Goal: Transaction & Acquisition: Purchase product/service

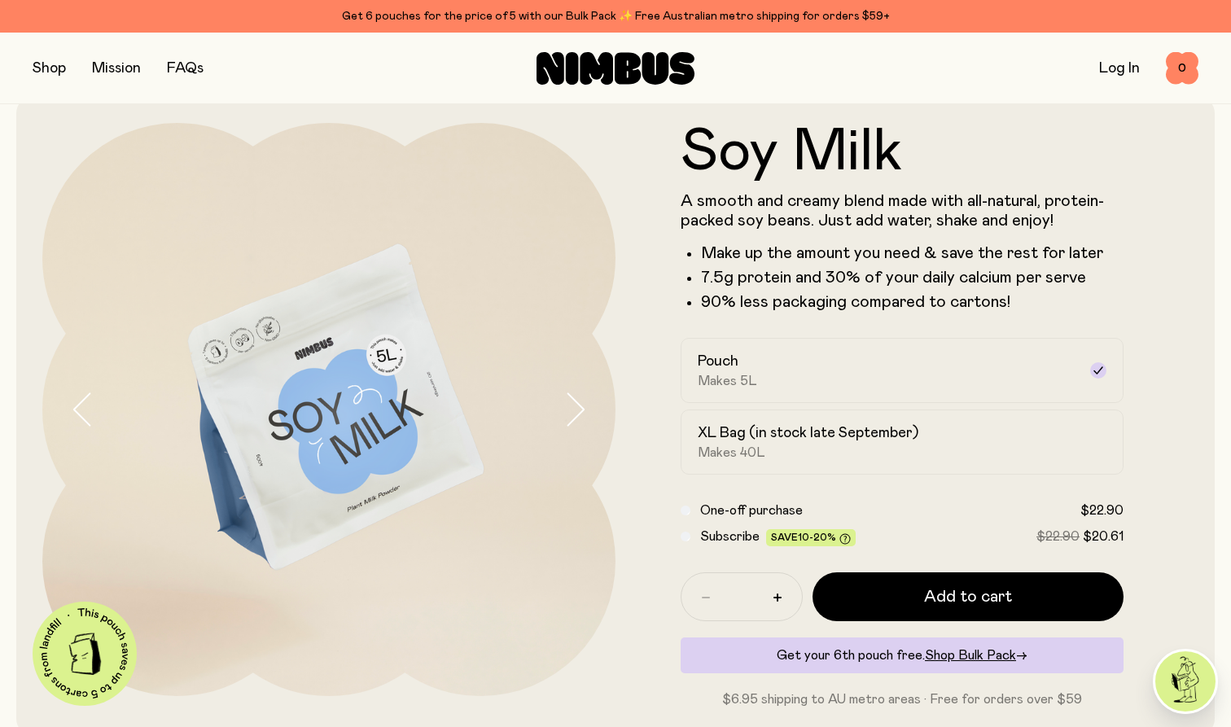
scroll to position [25, 0]
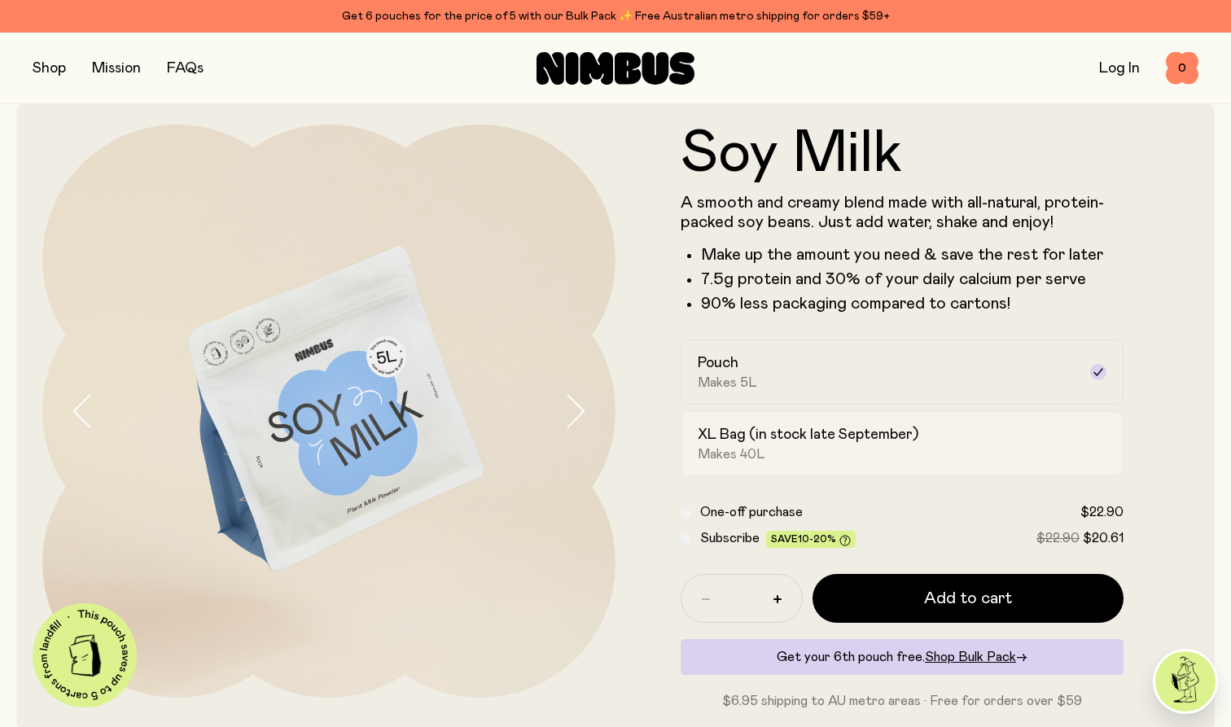
click at [785, 446] on div "XL Bag (in stock late September) Makes 40L" at bounding box center [887, 443] width 379 height 37
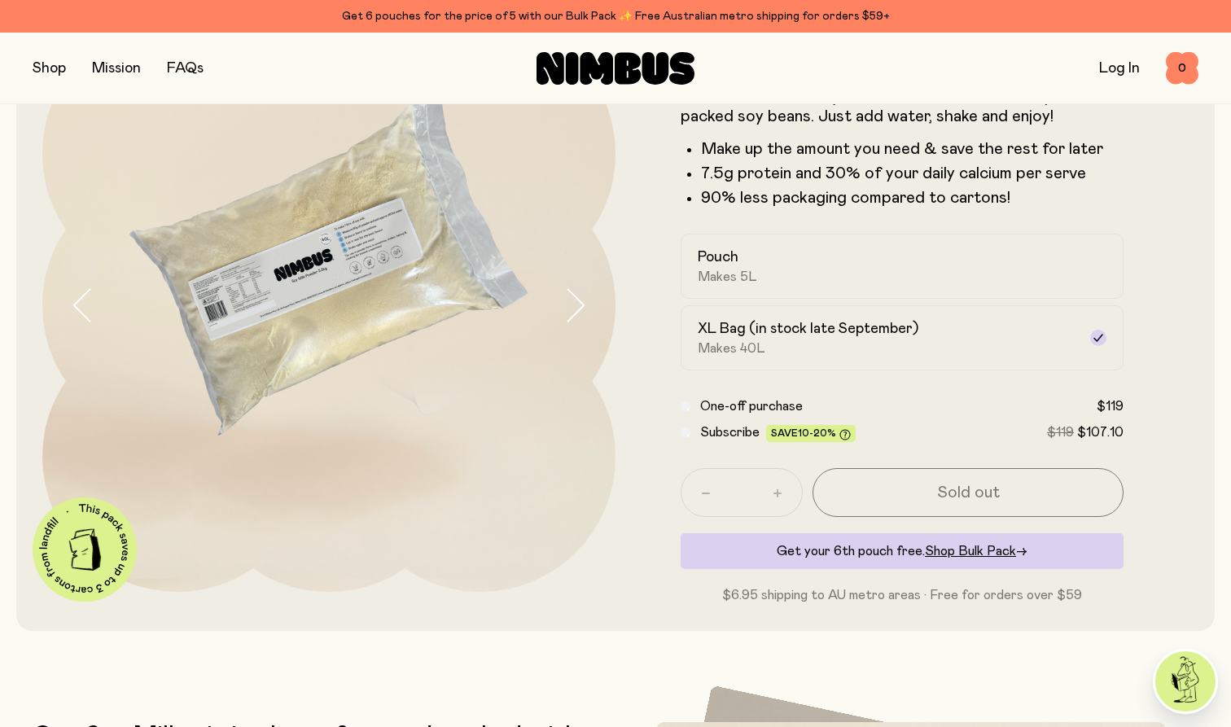
scroll to position [132, 0]
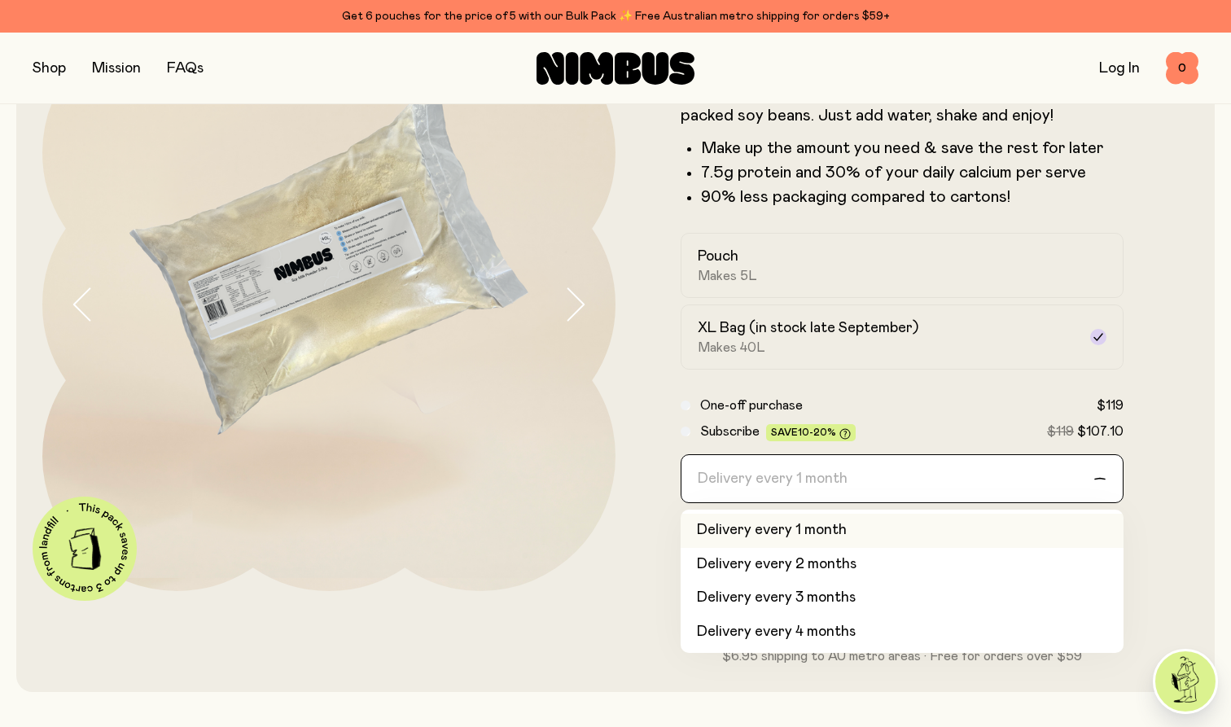
click at [1103, 471] on div "Loading..." at bounding box center [1108, 478] width 29 height 47
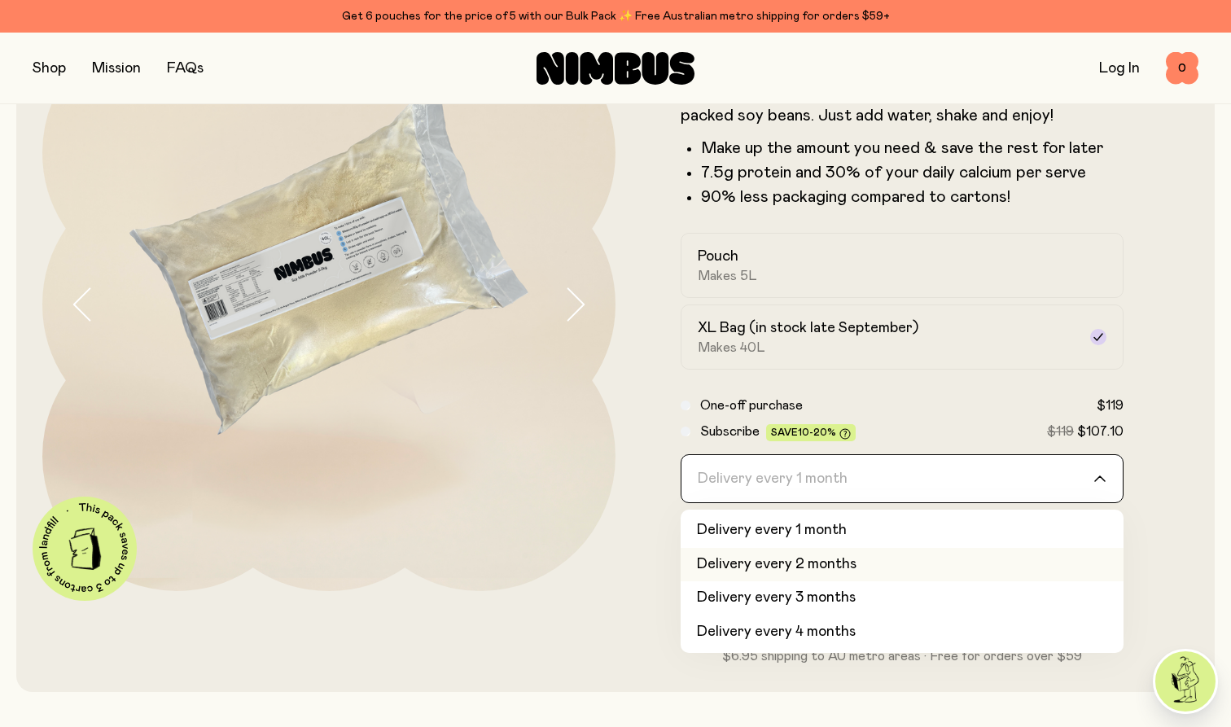
click at [857, 561] on li "Delivery every 2 months" at bounding box center [902, 565] width 443 height 34
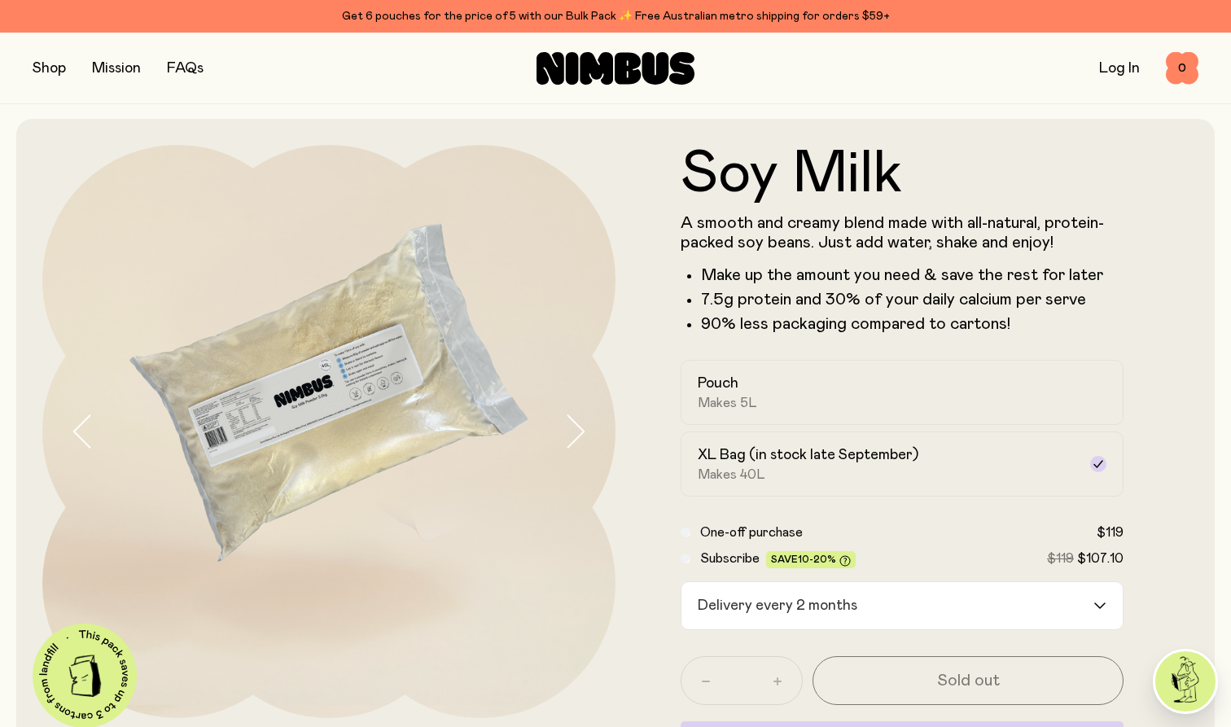
scroll to position [2, 0]
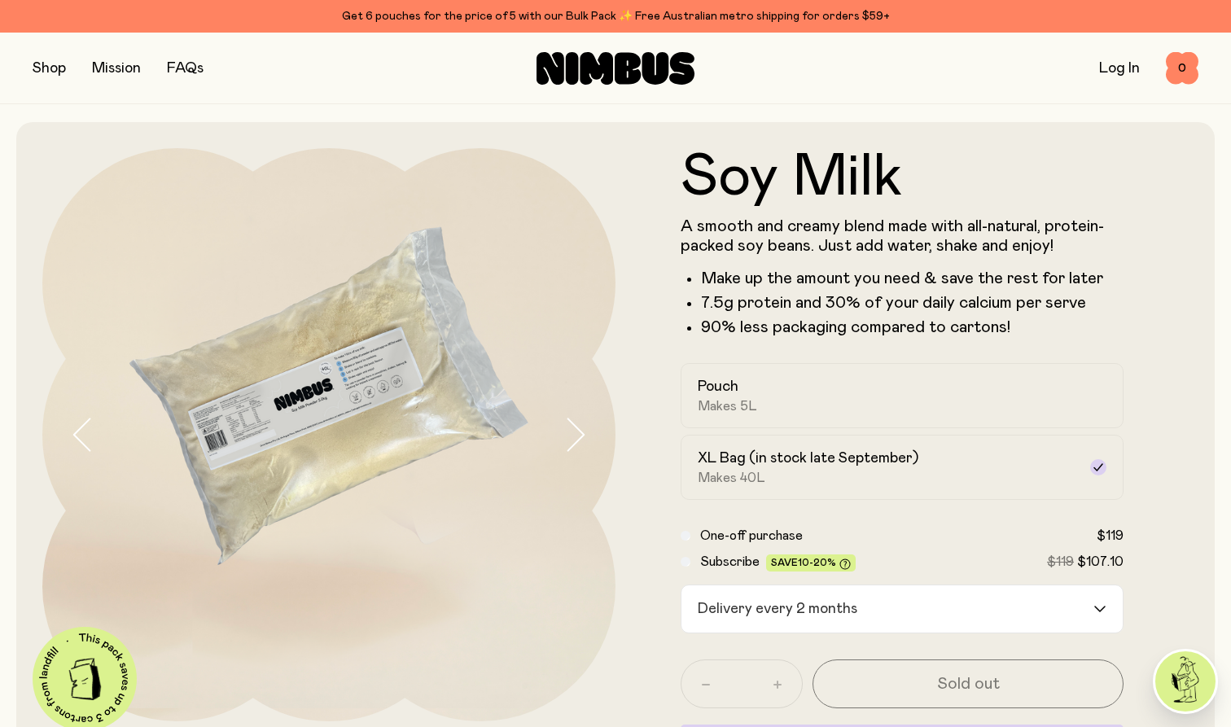
click at [686, 530] on div "One-off purchase $119" at bounding box center [902, 536] width 443 height 20
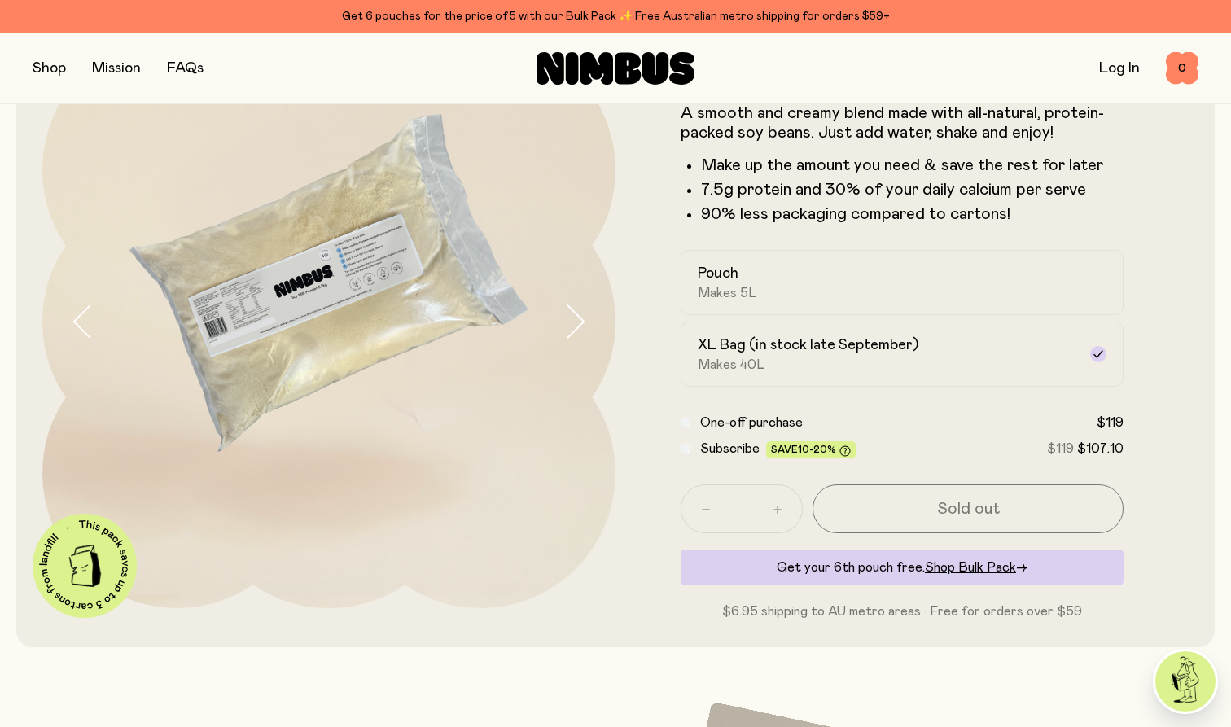
scroll to position [114, 0]
click at [963, 563] on span "Shop Bulk Pack" at bounding box center [970, 568] width 91 height 13
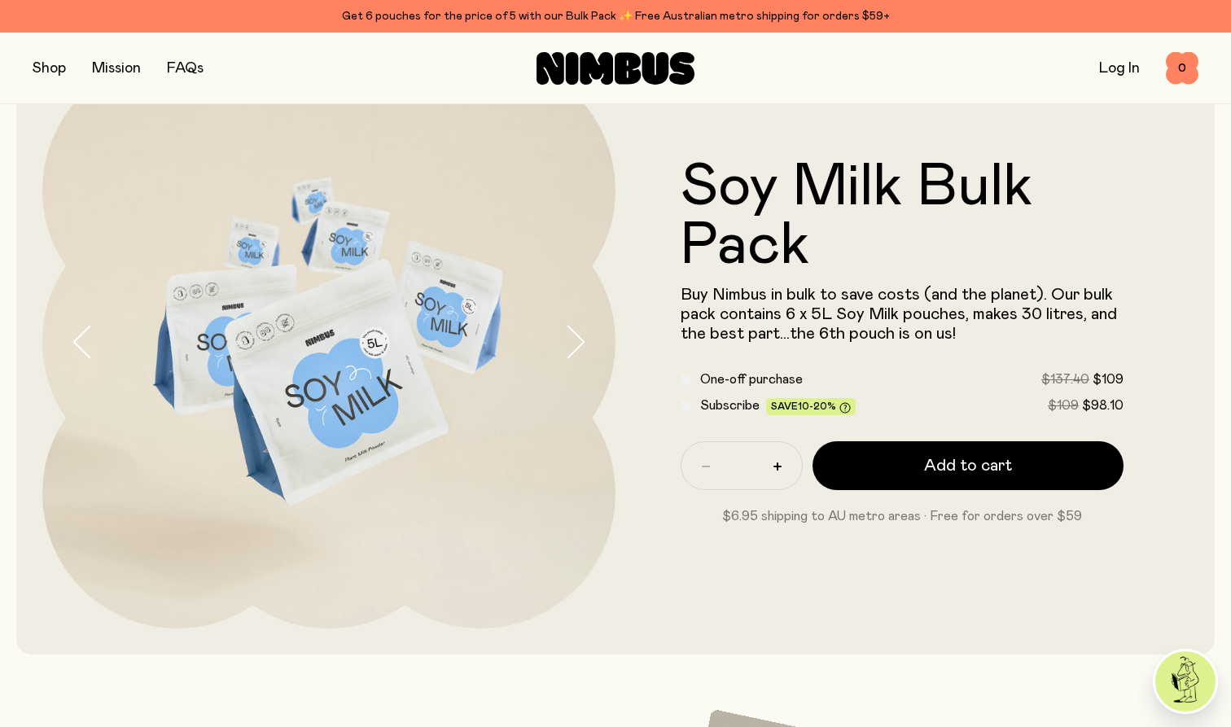
scroll to position [95, 0]
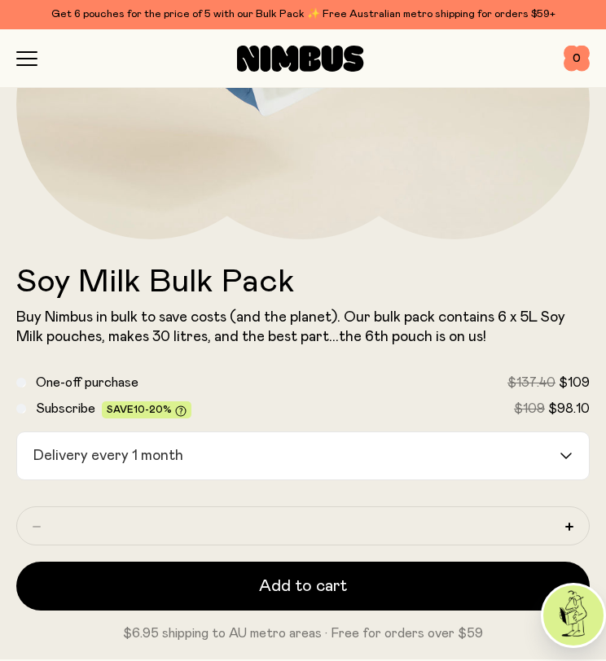
scroll to position [447, 0]
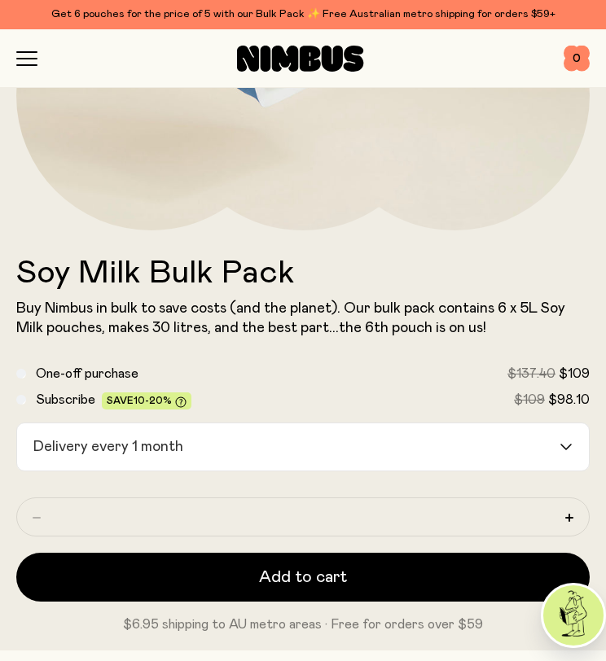
click at [564, 445] on icon "Search for option" at bounding box center [565, 447] width 13 height 7
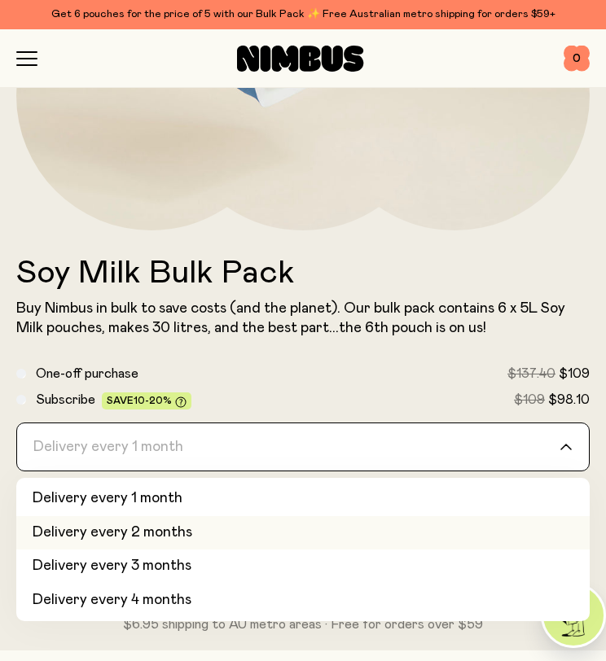
click at [191, 528] on li "Delivery every 2 months" at bounding box center [302, 533] width 573 height 34
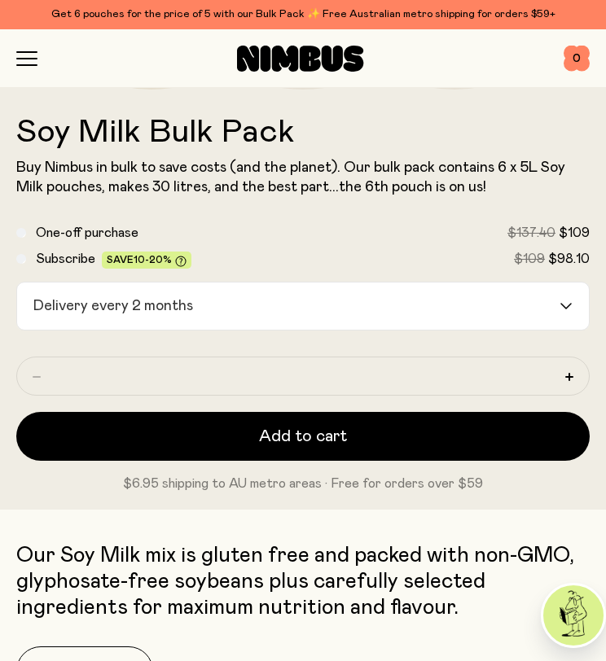
scroll to position [589, 0]
